Goal: Obtain resource: Obtain resource

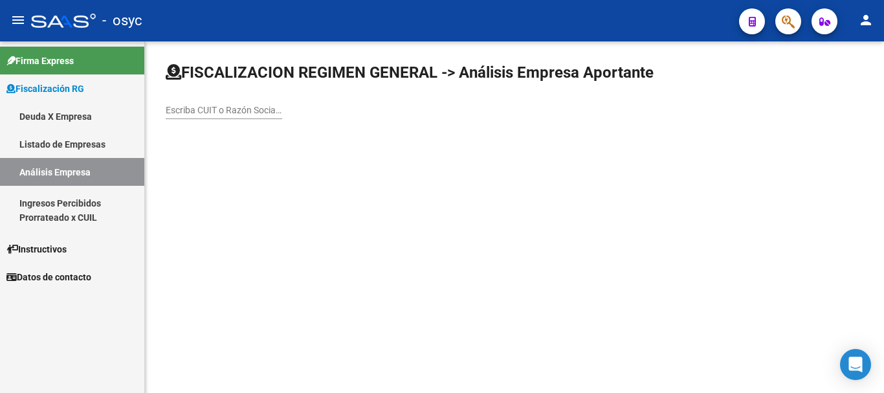
click at [214, 98] on div "Escriba CUIT o Razón Social para buscar" at bounding box center [224, 106] width 116 height 26
click at [224, 120] on div "Escriba CUIT o Razón Social para buscar" at bounding box center [224, 111] width 116 height 37
click at [228, 116] on div "Escriba CUIT o Razón Social para buscar" at bounding box center [224, 106] width 116 height 26
paste input "33714508909"
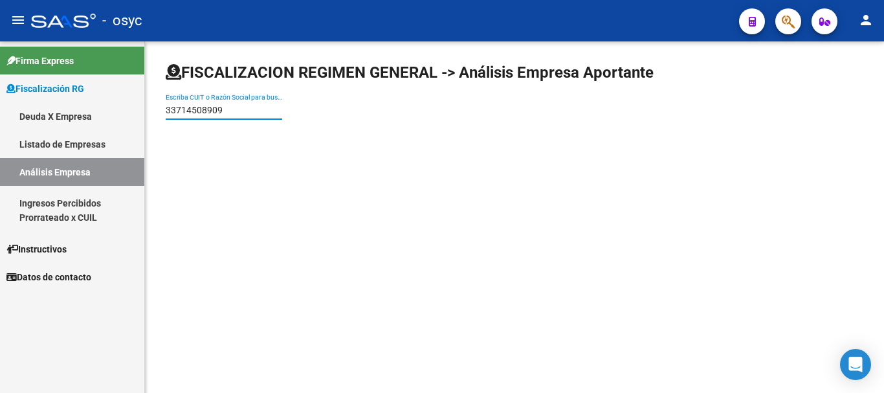
type input "33714508909"
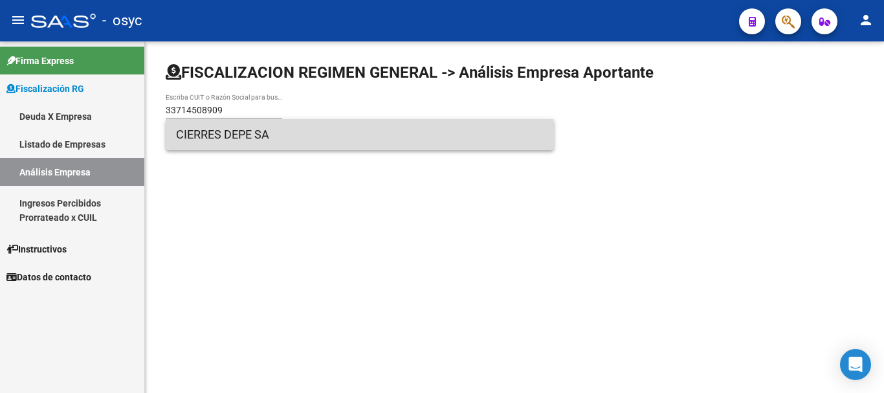
click at [265, 142] on span "CIERRES DEPE SA" at bounding box center [360, 134] width 368 height 31
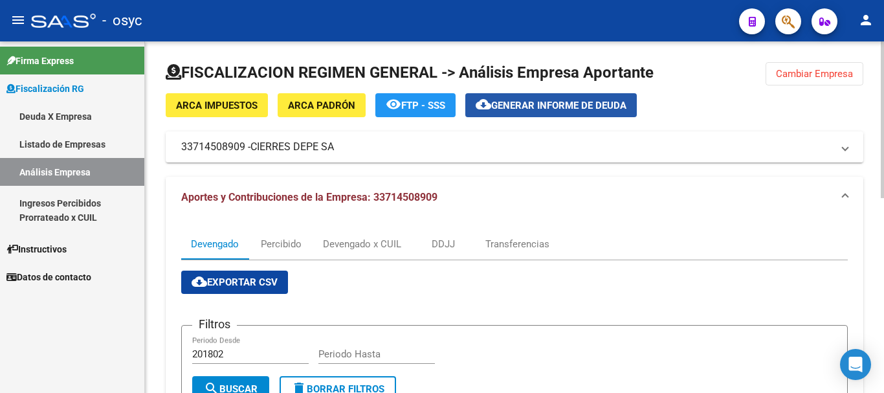
click at [553, 109] on span "Generar informe de deuda" at bounding box center [558, 106] width 135 height 12
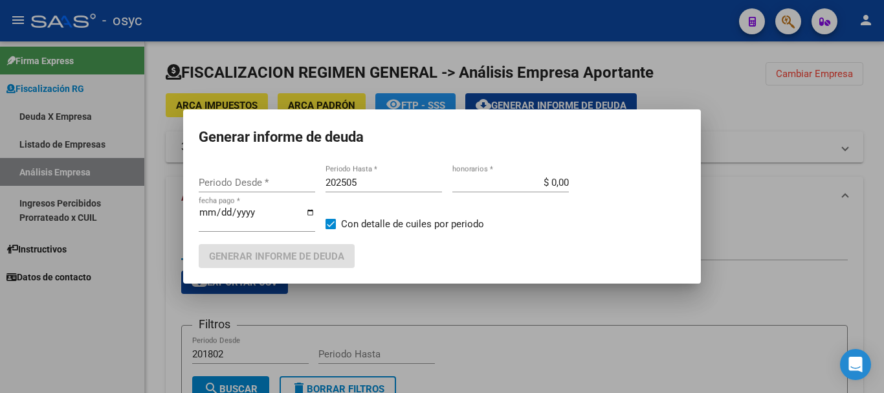
type input "201802"
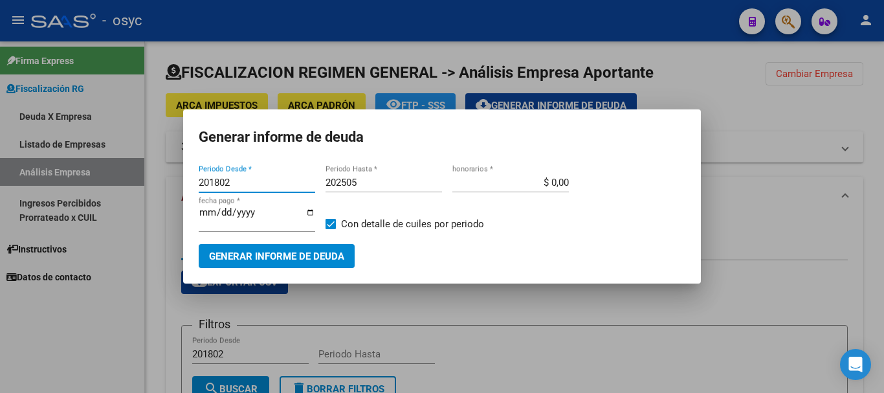
drag, startPoint x: 274, startPoint y: 186, endPoint x: 0, endPoint y: 161, distance: 275.6
click at [0, 161] on div "Generar informe de deuda 201802 Periodo Desde * 202505 Periodo Hasta * $ 0,00 h…" at bounding box center [442, 196] width 884 height 393
type input "202503"
type input "202507"
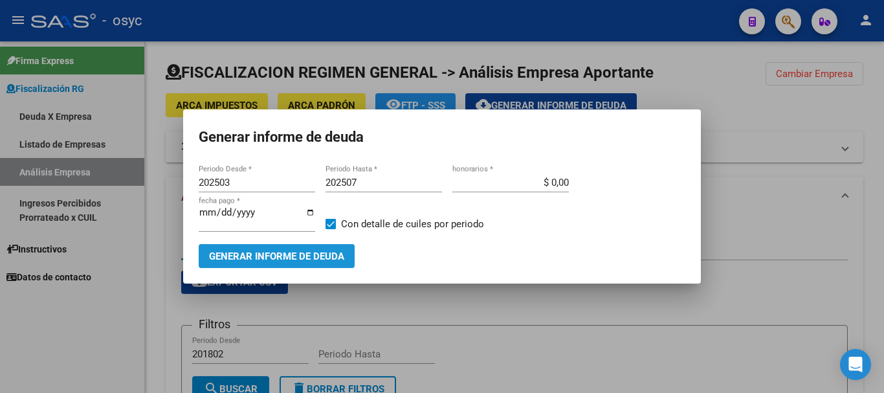
click at [279, 260] on span "Generar informe de deuda" at bounding box center [276, 256] width 135 height 12
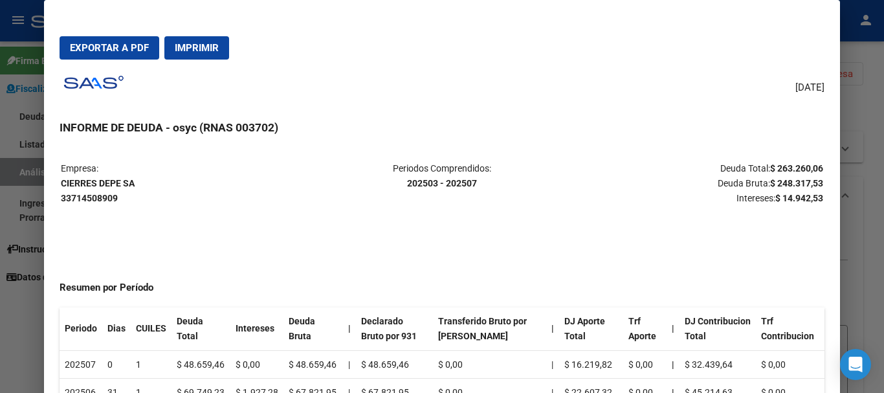
click at [130, 49] on span "Exportar a PDF" at bounding box center [109, 48] width 79 height 12
click at [129, 128] on h3 "INFORME DE DEUDA - osyc (RNAS 003702)" at bounding box center [442, 127] width 764 height 17
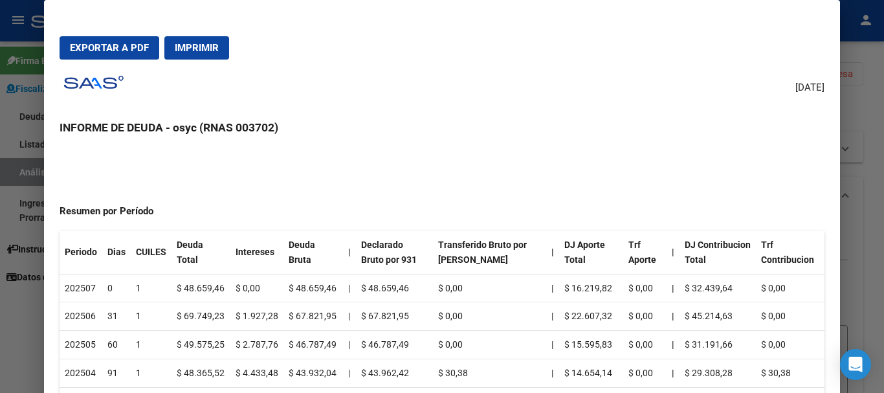
scroll to position [194, 0]
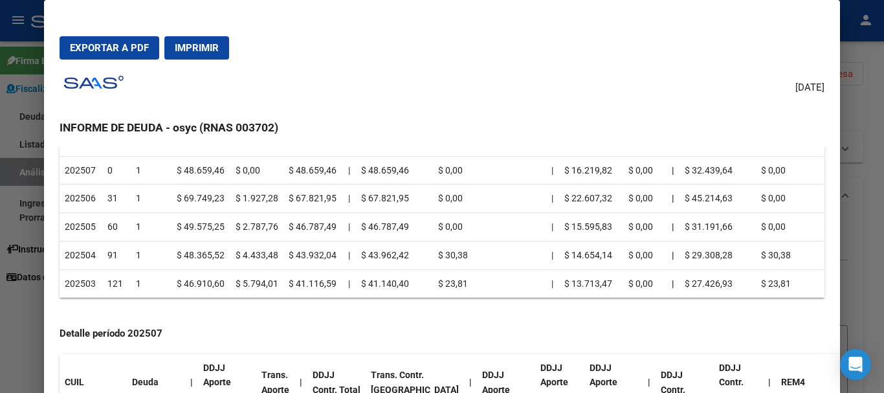
click at [844, 201] on div at bounding box center [442, 196] width 884 height 393
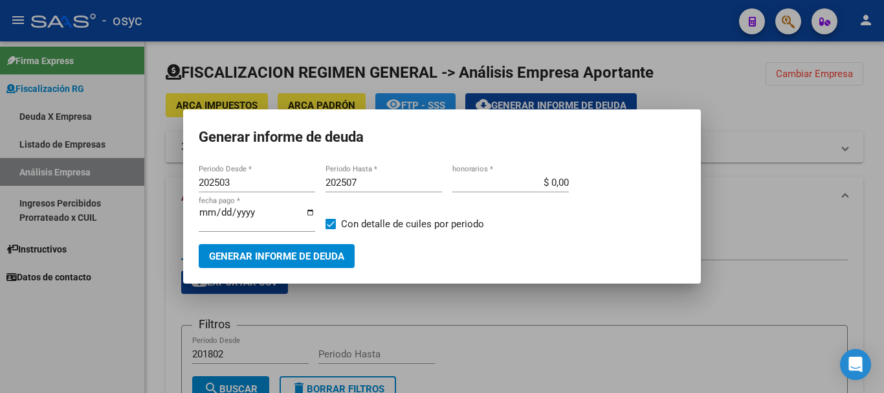
click at [746, 143] on div at bounding box center [442, 196] width 884 height 393
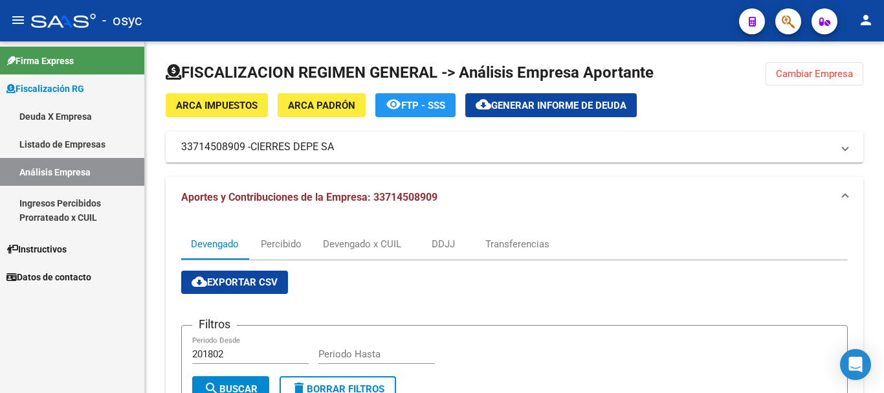
click at [64, 126] on link "Deuda X Empresa" at bounding box center [72, 116] width 144 height 28
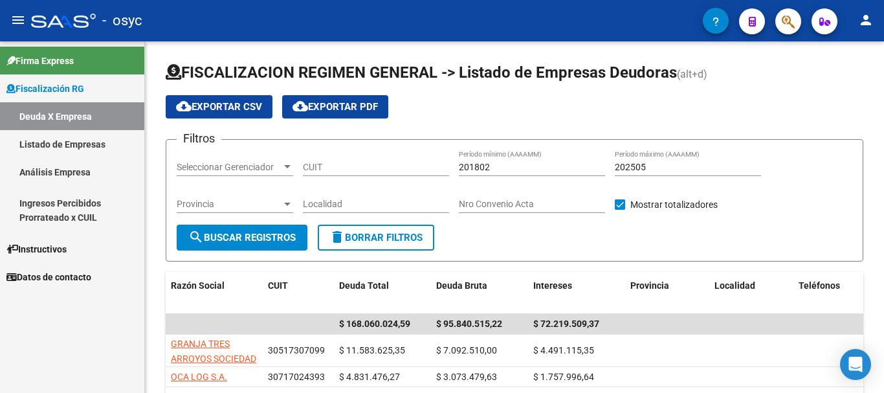
click at [32, 357] on div "Firma Express Fiscalización RG Deuda X Empresa Listado de Empresas Análisis Emp…" at bounding box center [72, 216] width 144 height 351
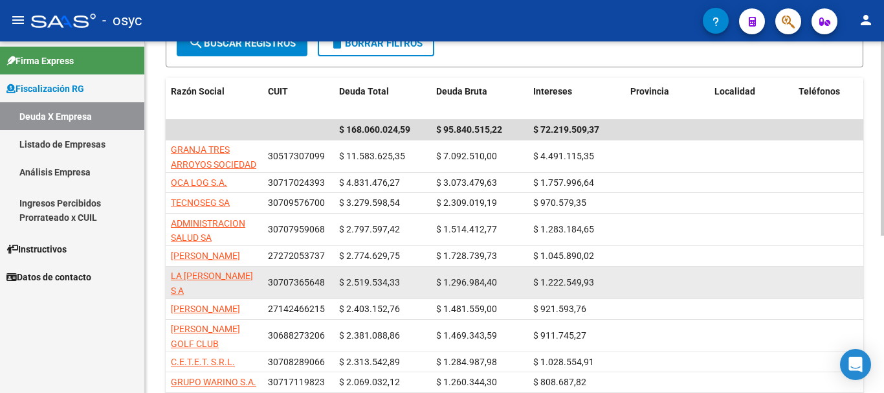
scroll to position [259, 0]
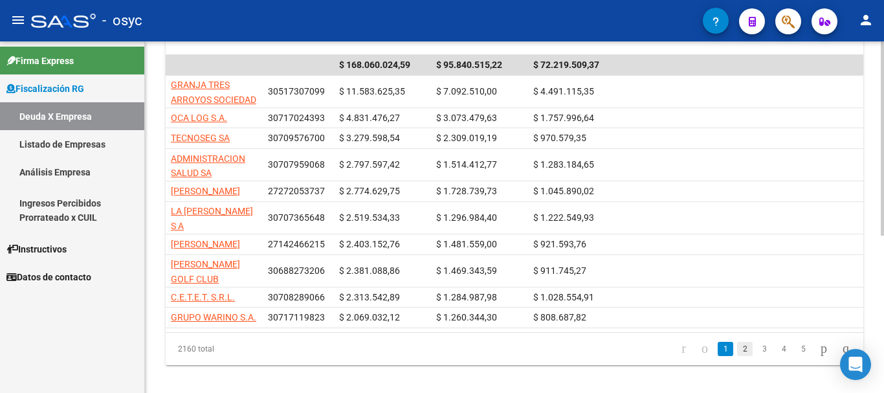
click at [737, 356] on link "2" at bounding box center [745, 349] width 16 height 14
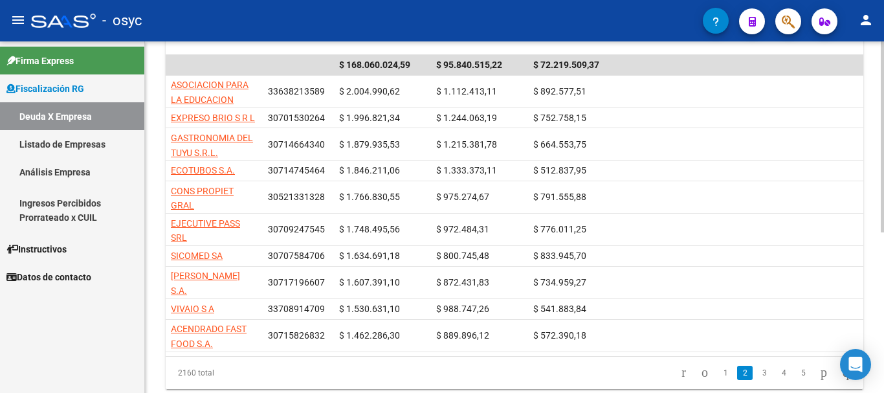
click at [127, 327] on div "Firma Express Fiscalización RG Deuda X Empresa Listado de Empresas Análisis Emp…" at bounding box center [72, 216] width 144 height 351
click at [757, 367] on link "3" at bounding box center [765, 373] width 16 height 14
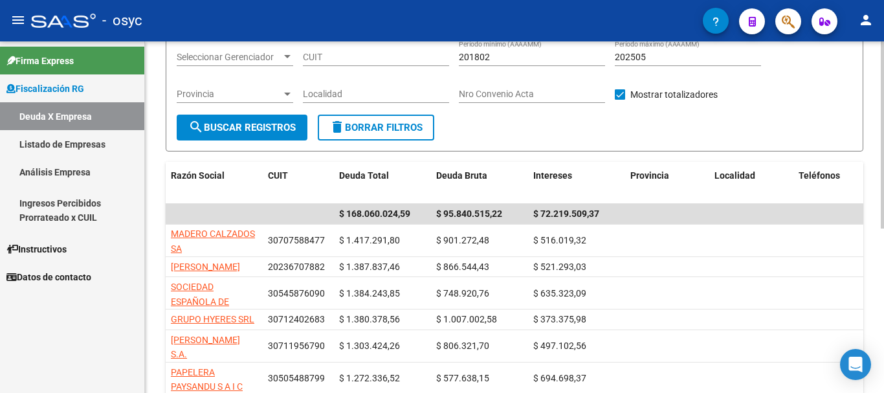
scroll to position [0, 0]
